Goal: Information Seeking & Learning: Learn about a topic

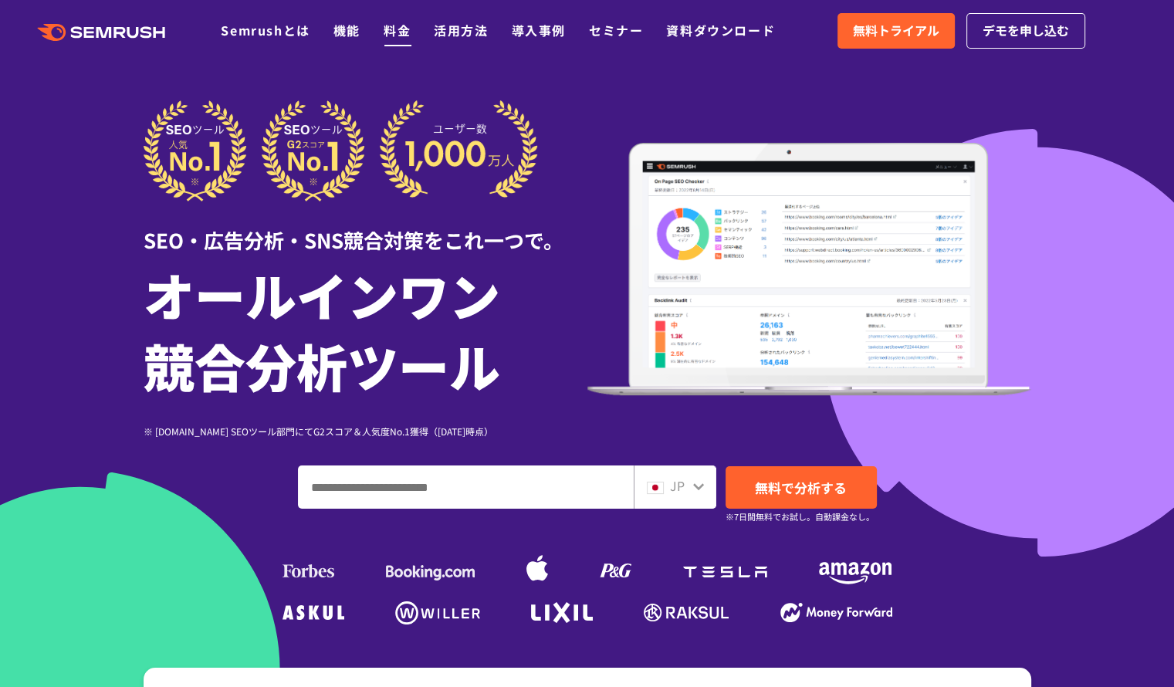
click at [401, 32] on link "料金" at bounding box center [397, 30] width 27 height 19
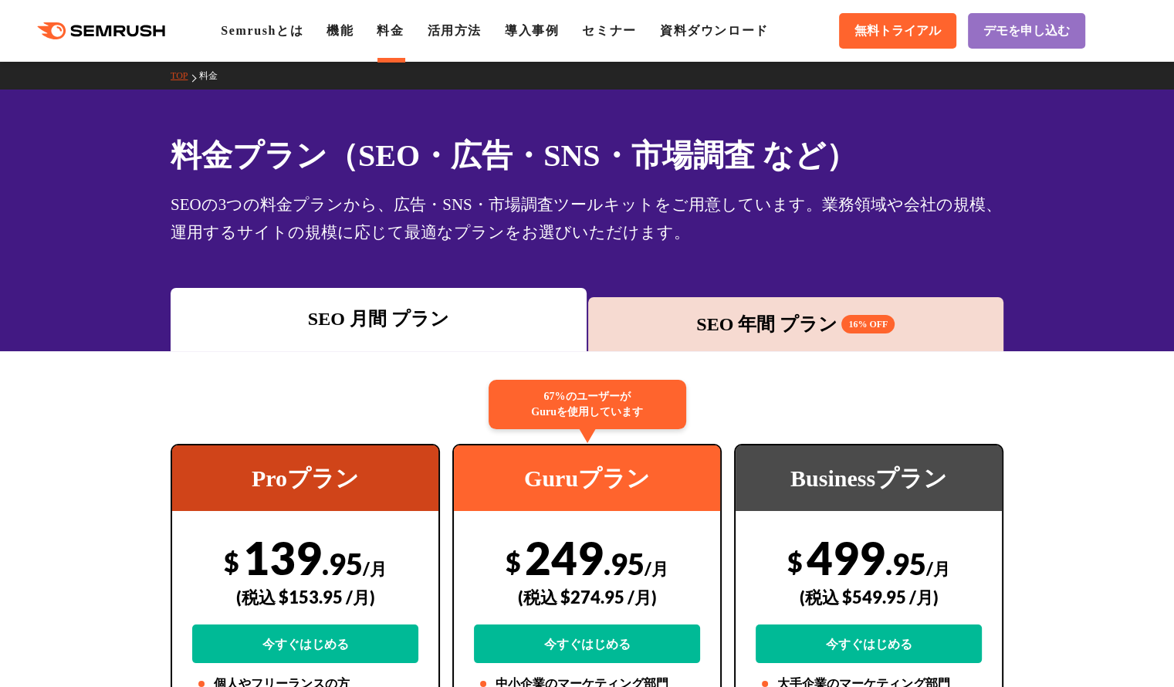
scroll to position [231, 0]
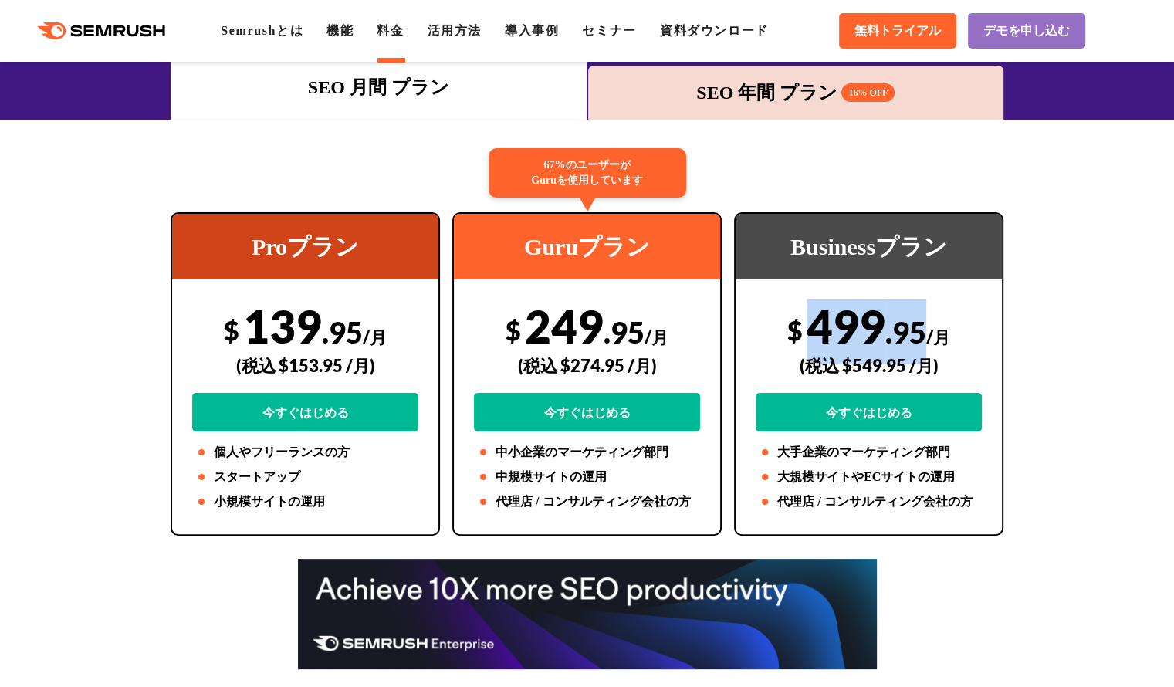
drag, startPoint x: 815, startPoint y: 318, endPoint x: 920, endPoint y: 319, distance: 104.9
click at [920, 319] on div "$ 499 .95 /月 (税込 $549.95 /月) 今すぐはじめる" at bounding box center [868, 365] width 226 height 133
copy div "499 .95"
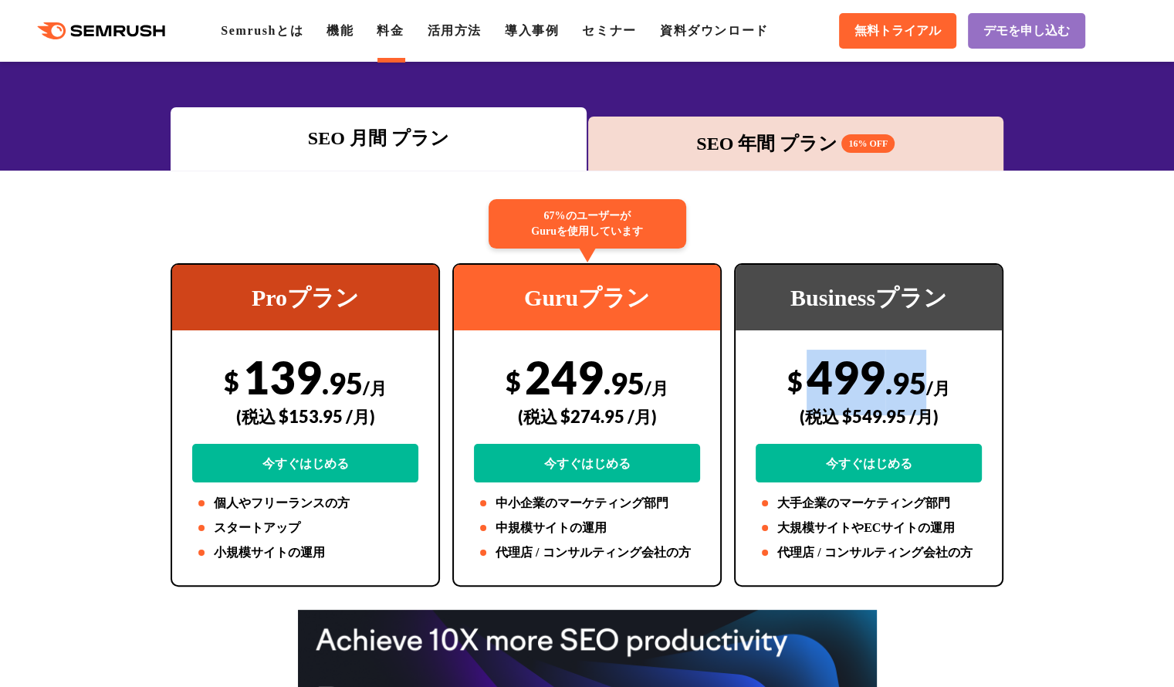
scroll to position [154, 0]
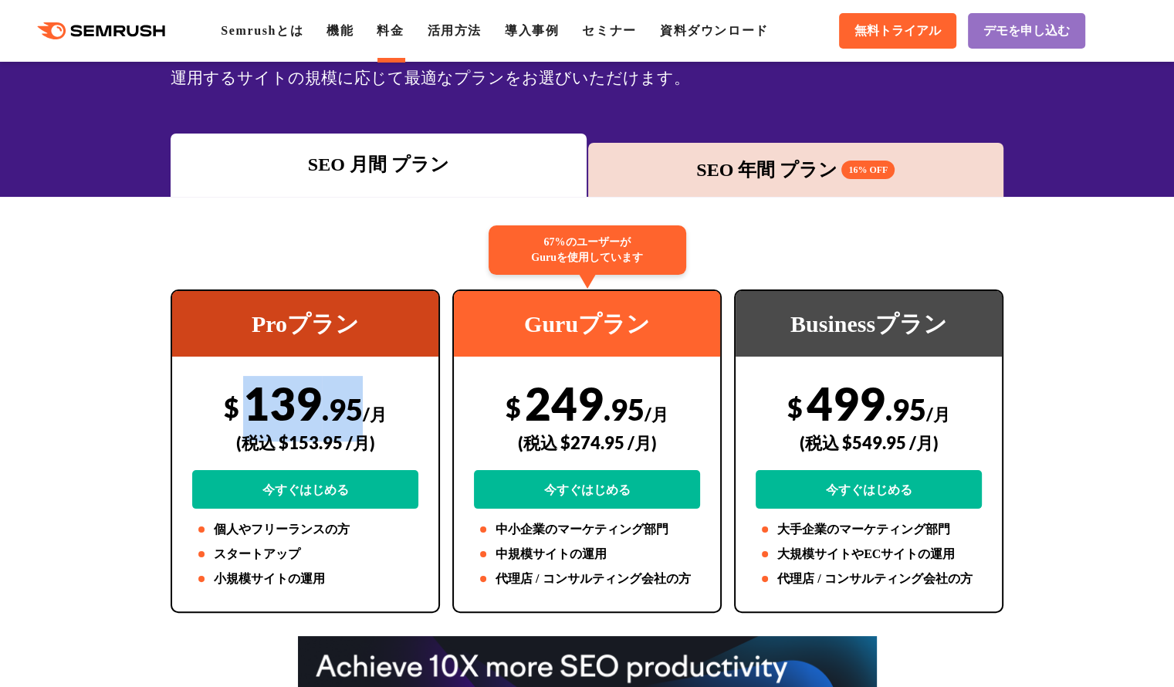
drag, startPoint x: 250, startPoint y: 407, endPoint x: 361, endPoint y: 402, distance: 111.2
click at [361, 402] on div "$ 139 .95 /月 (税込 $153.95 /月) 今すぐはじめる" at bounding box center [305, 442] width 226 height 133
copy div "139 .95"
click at [230, 368] on div "Proプラン $ 139 .95 /月 (税込 $153.95 /月) 今すぐはじめる 個人やフリーランスの方 スタートアップ 小規模サイトの運用" at bounding box center [305, 450] width 269 height 323
drag, startPoint x: 251, startPoint y: 404, endPoint x: 358, endPoint y: 405, distance: 107.3
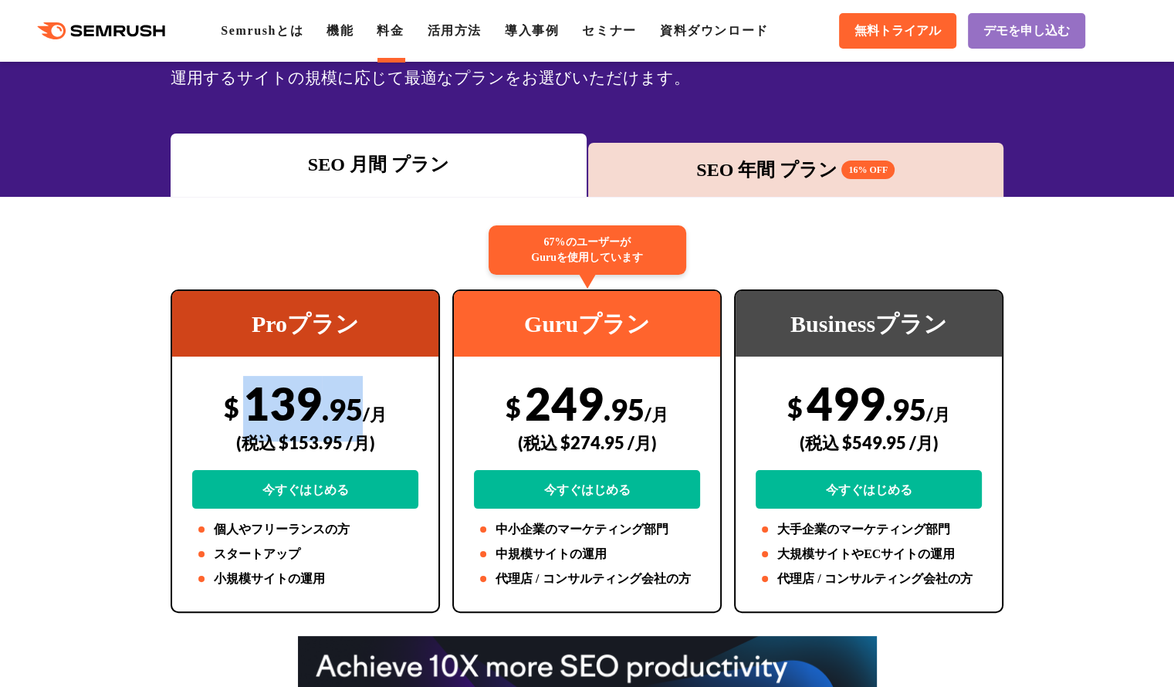
click at [358, 405] on div "$ 139 .95 /月 (税込 $153.95 /月) 今すぐはじめる" at bounding box center [305, 442] width 226 height 133
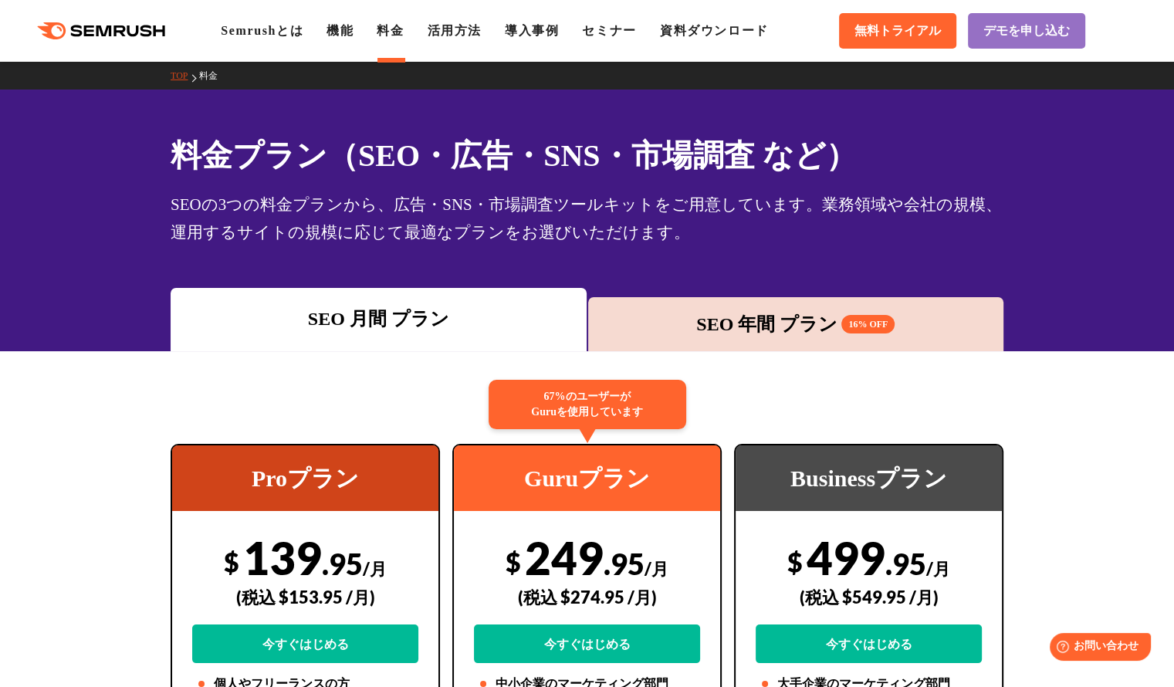
click at [732, 337] on div "SEO 年間 プラン 16% OFF" at bounding box center [796, 324] width 400 height 28
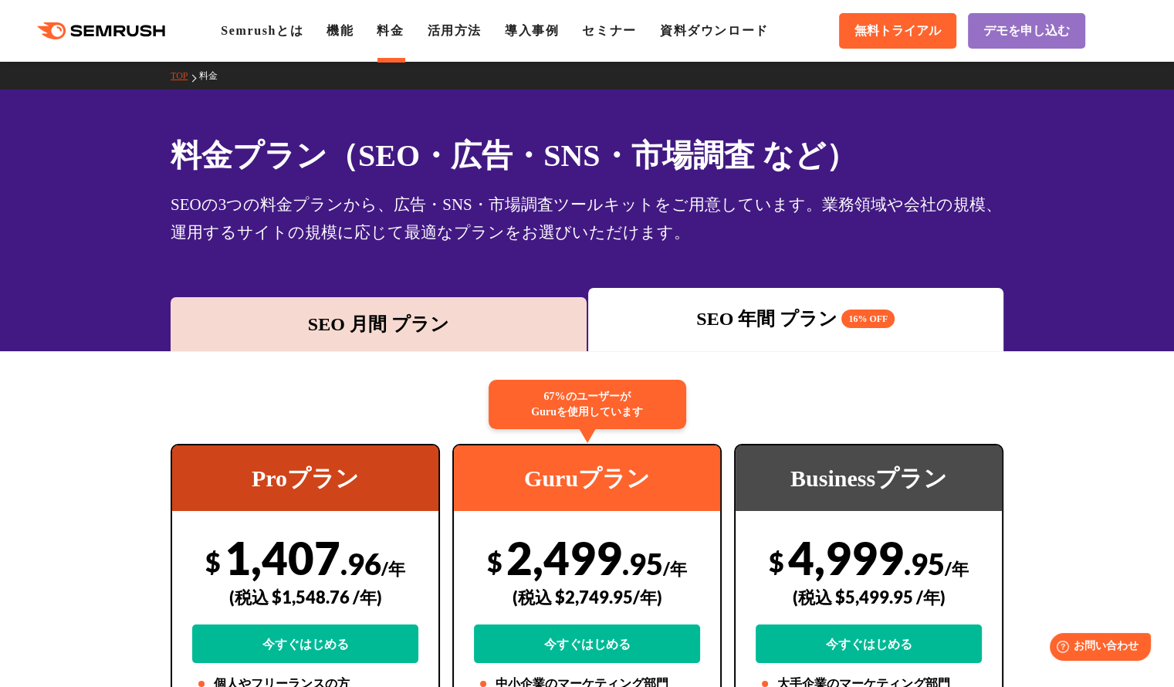
click at [432, 315] on div "SEO 月間 プラン" at bounding box center [378, 324] width 400 height 28
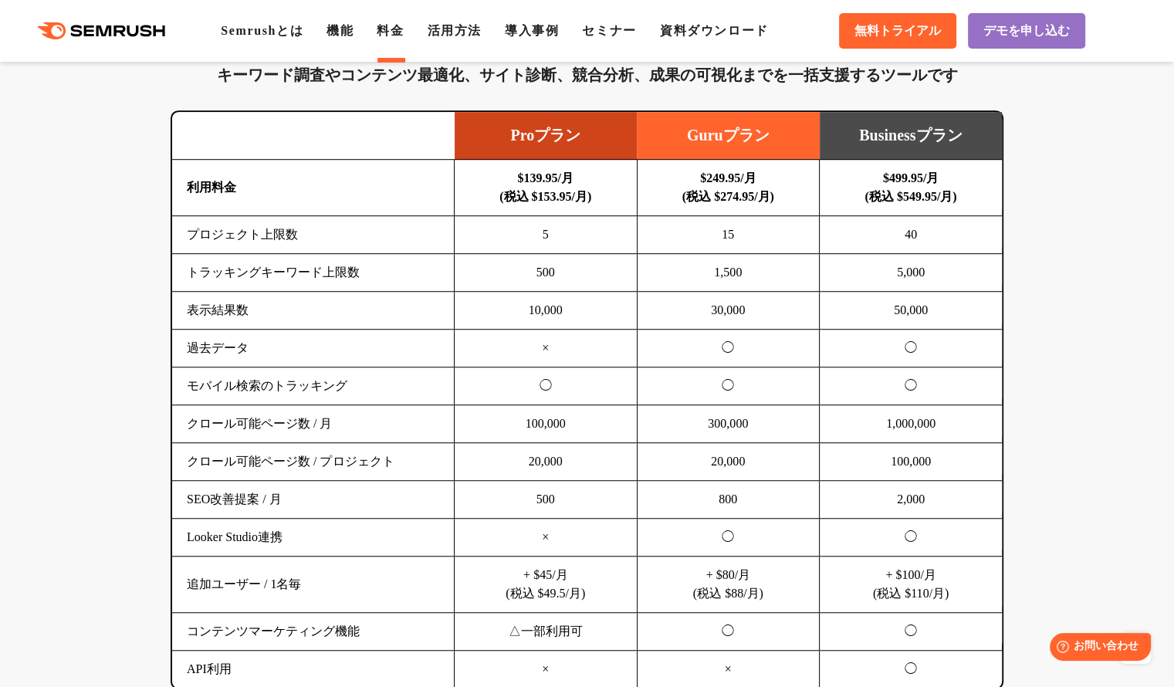
scroll to position [1003, 0]
